Goal: Task Accomplishment & Management: Manage account settings

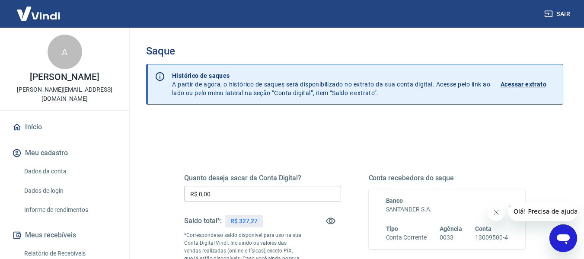
click at [275, 190] on input "R$ 0,00" at bounding box center [262, 194] width 157 height 16
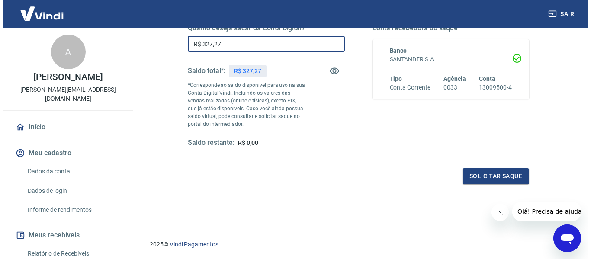
scroll to position [173, 0]
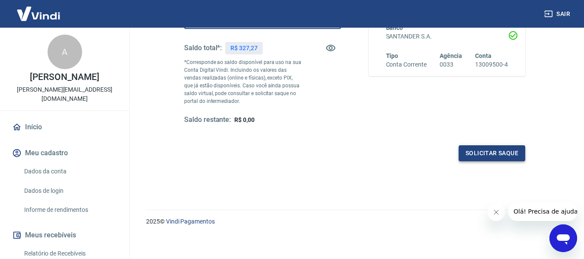
type input "R$ 327,27"
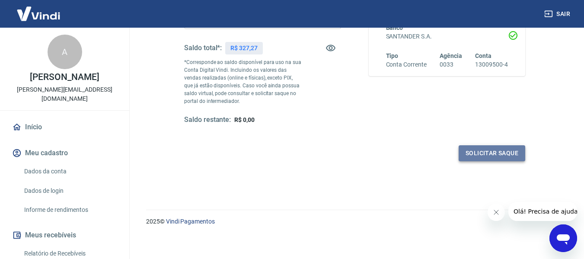
click at [464, 149] on button "Solicitar saque" at bounding box center [492, 153] width 67 height 16
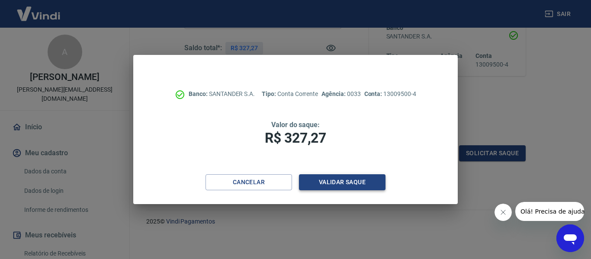
click at [358, 177] on button "Validar saque" at bounding box center [342, 182] width 87 height 16
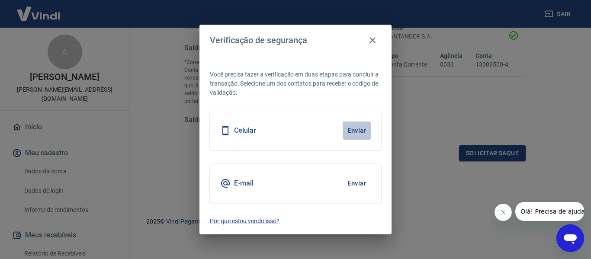
click at [349, 137] on button "Enviar" at bounding box center [357, 131] width 28 height 18
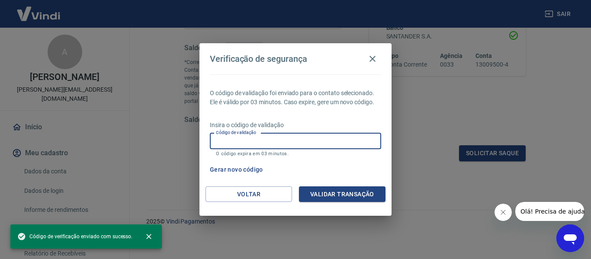
click at [349, 137] on input "Código de validação" at bounding box center [295, 141] width 171 height 16
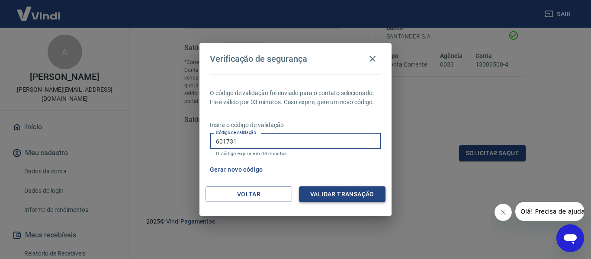
type input "601731"
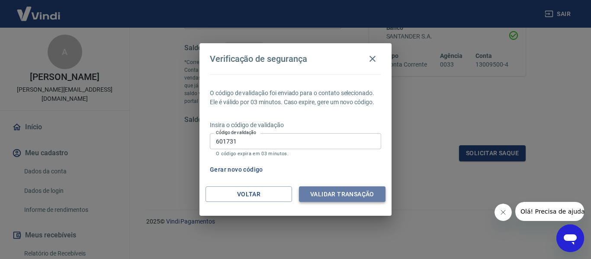
click at [338, 188] on button "Validar transação" at bounding box center [342, 194] width 87 height 16
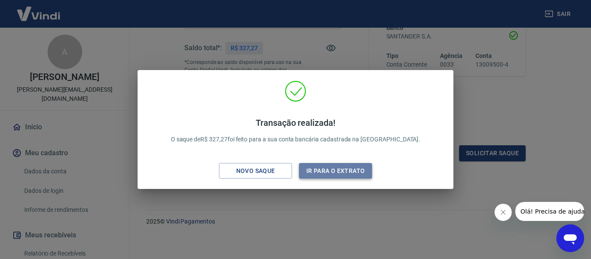
click at [335, 169] on button "Ir para o extrato" at bounding box center [335, 171] width 73 height 16
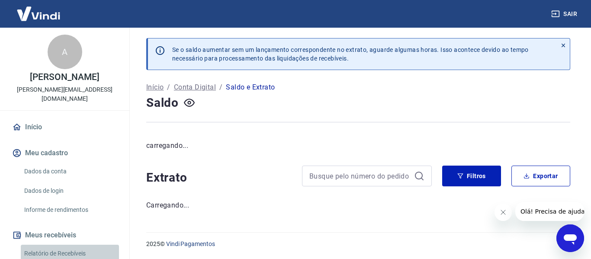
click at [80, 245] on link "Relatório de Recebíveis" at bounding box center [70, 254] width 98 height 18
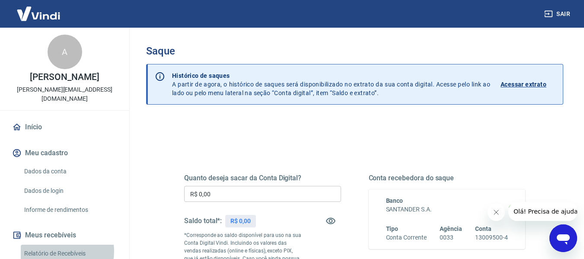
click at [56, 245] on link "Relatório de Recebíveis" at bounding box center [70, 254] width 98 height 18
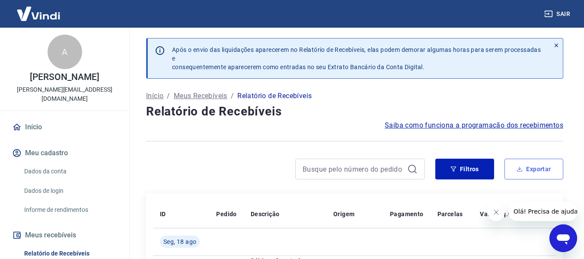
click at [534, 166] on button "Exportar" at bounding box center [534, 169] width 59 height 21
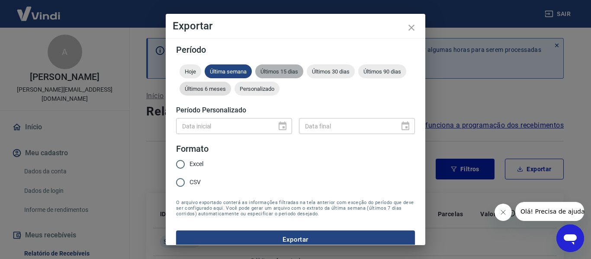
drag, startPoint x: 272, startPoint y: 74, endPoint x: 261, endPoint y: 86, distance: 16.3
click at [272, 74] on span "Últimos 15 dias" at bounding box center [279, 71] width 48 height 6
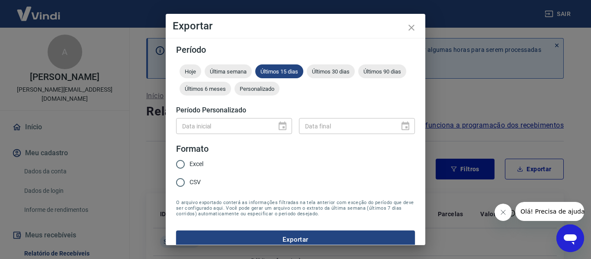
click at [192, 164] on span "Excel" at bounding box center [196, 164] width 14 height 9
click at [189, 164] on input "Excel" at bounding box center [180, 164] width 18 height 18
radio input "true"
click at [223, 235] on button "Exportar" at bounding box center [295, 240] width 239 height 18
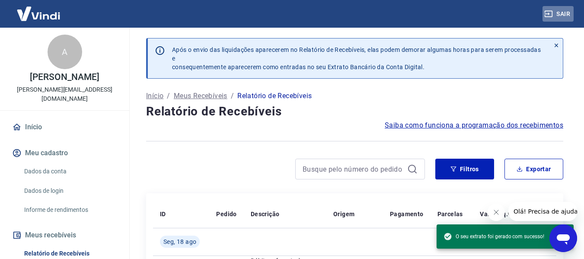
click at [557, 11] on button "Sair" at bounding box center [558, 14] width 31 height 16
